Goal: Find specific page/section

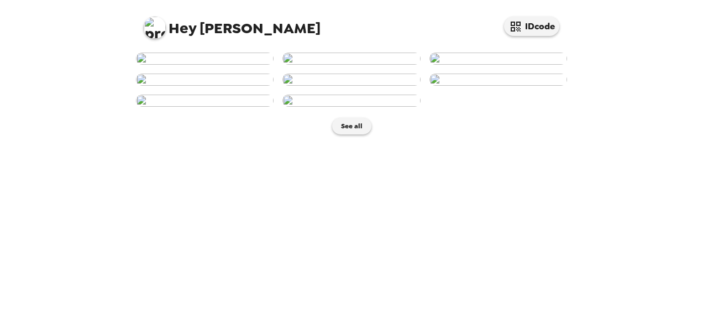
click at [196, 86] on img at bounding box center [205, 80] width 138 height 12
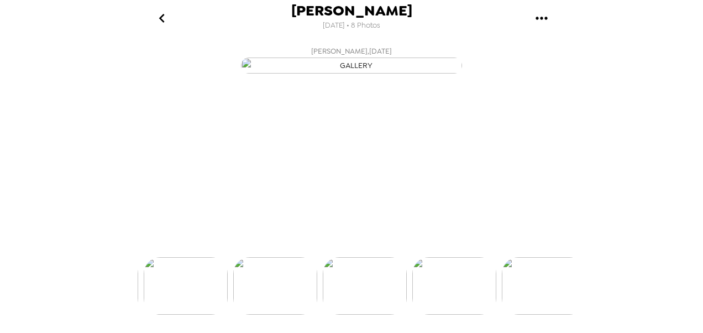
scroll to position [0, 267]
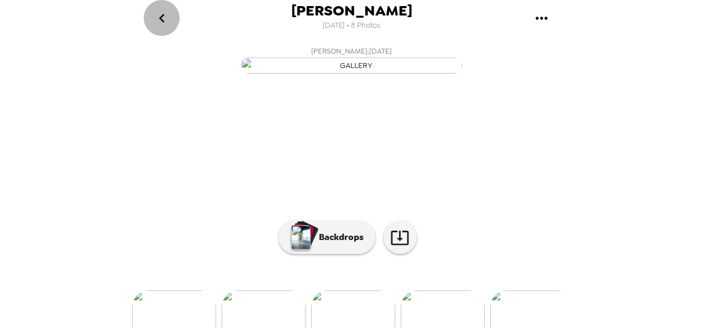
click at [166, 17] on icon "go back" at bounding box center [162, 18] width 18 height 18
